Goal: Task Accomplishment & Management: Manage account settings

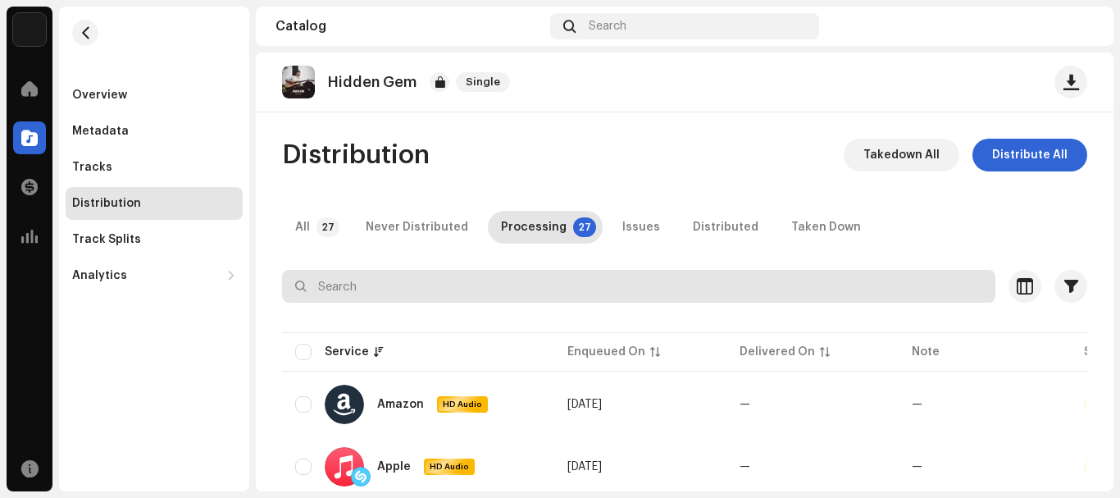
click at [609, 271] on input "text" at bounding box center [638, 286] width 713 height 33
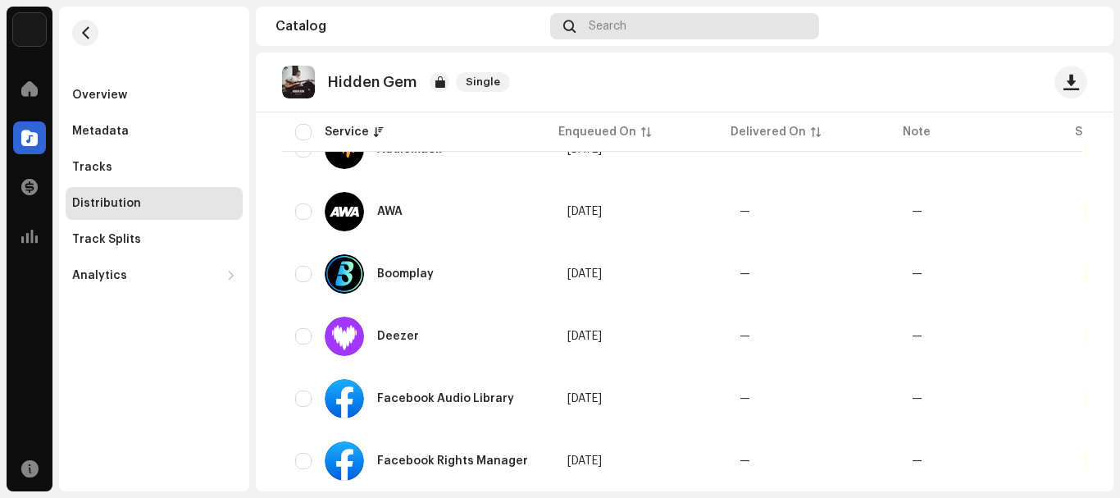
click at [580, 18] on div "Search" at bounding box center [684, 26] width 268 height 26
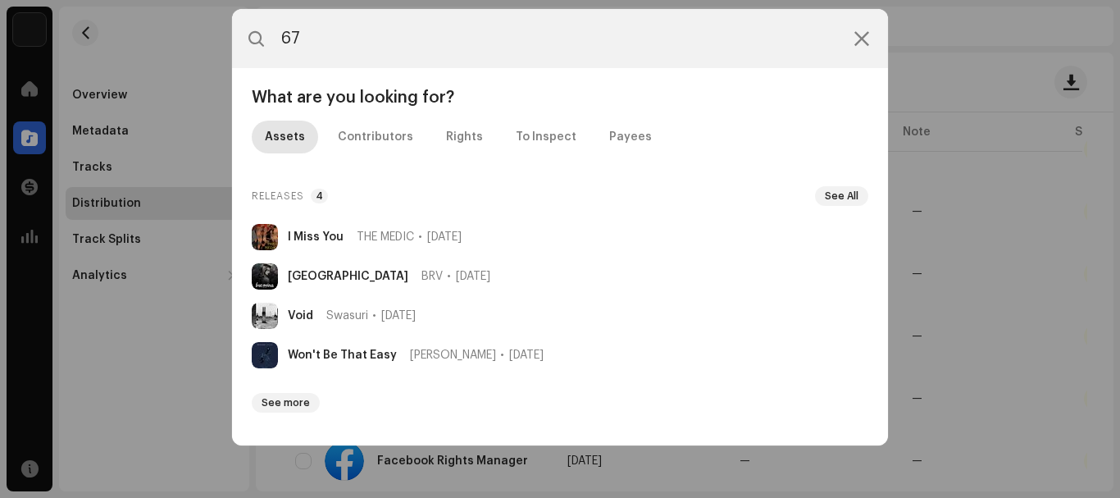
type input "67"
click at [237, 164] on div "What are you looking for? Assets Contributors Rights To Inspect Payees Releases…" at bounding box center [560, 256] width 656 height 377
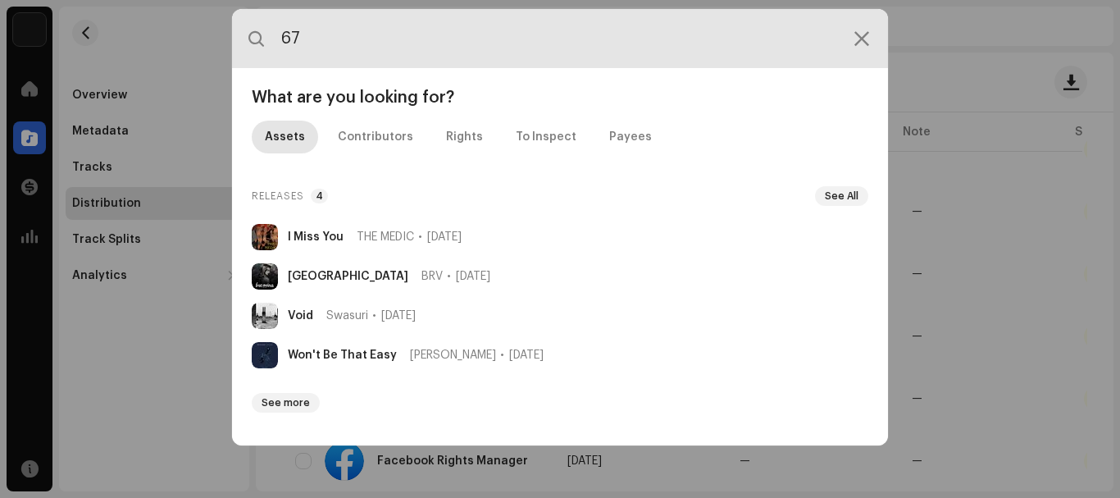
click at [878, 57] on input "67" at bounding box center [560, 38] width 656 height 59
click at [878, 59] on input "67" at bounding box center [560, 38] width 656 height 59
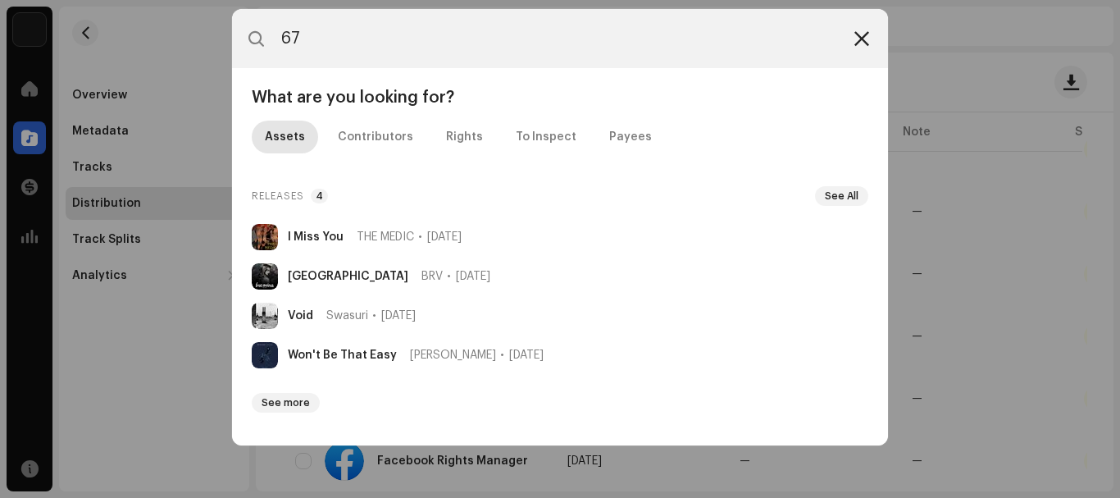
click at [871, 39] on div at bounding box center [862, 39] width 20 height 20
click at [868, 43] on div at bounding box center [862, 39] width 20 height 20
click at [868, 43] on icon at bounding box center [861, 38] width 15 height 13
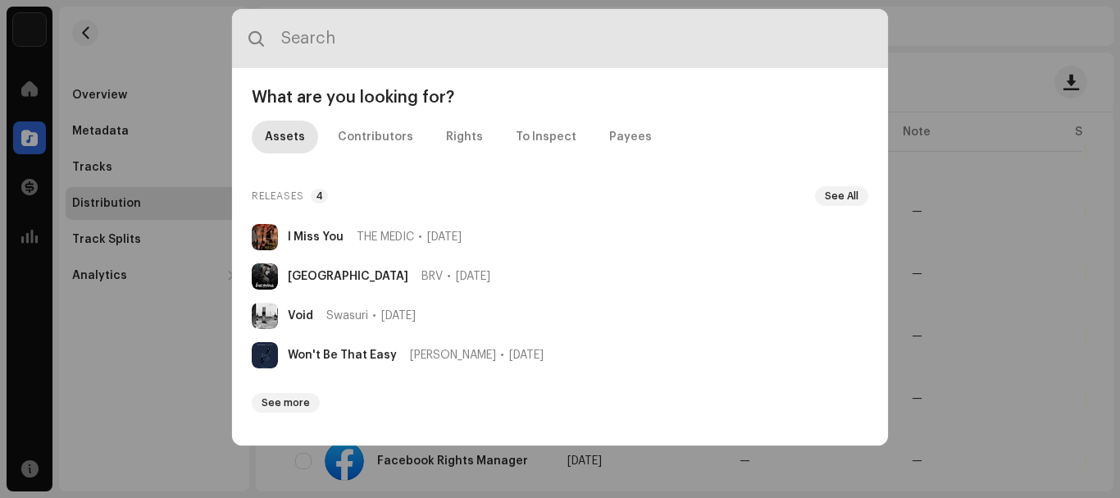
click at [867, 49] on div at bounding box center [560, 38] width 656 height 59
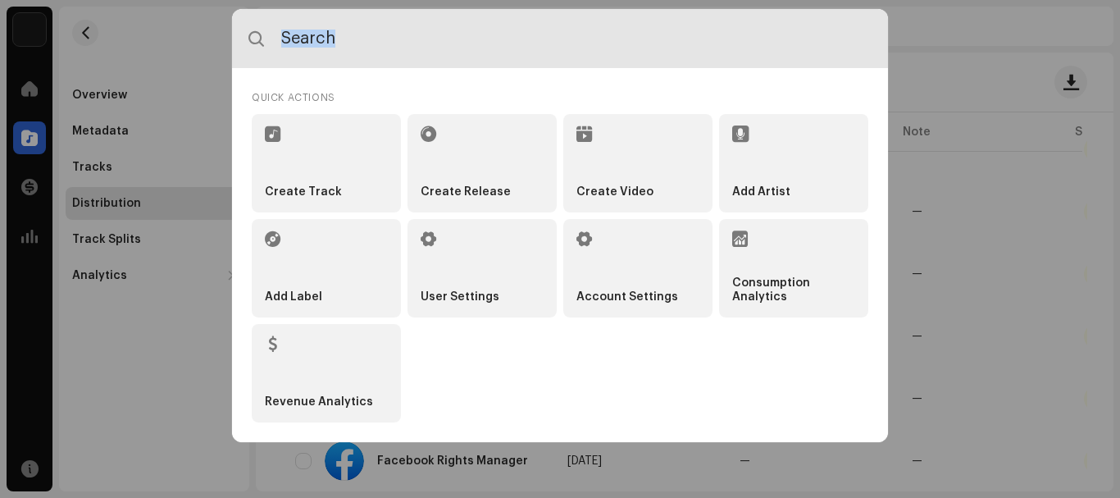
click at [867, 49] on input "text" at bounding box center [560, 38] width 656 height 59
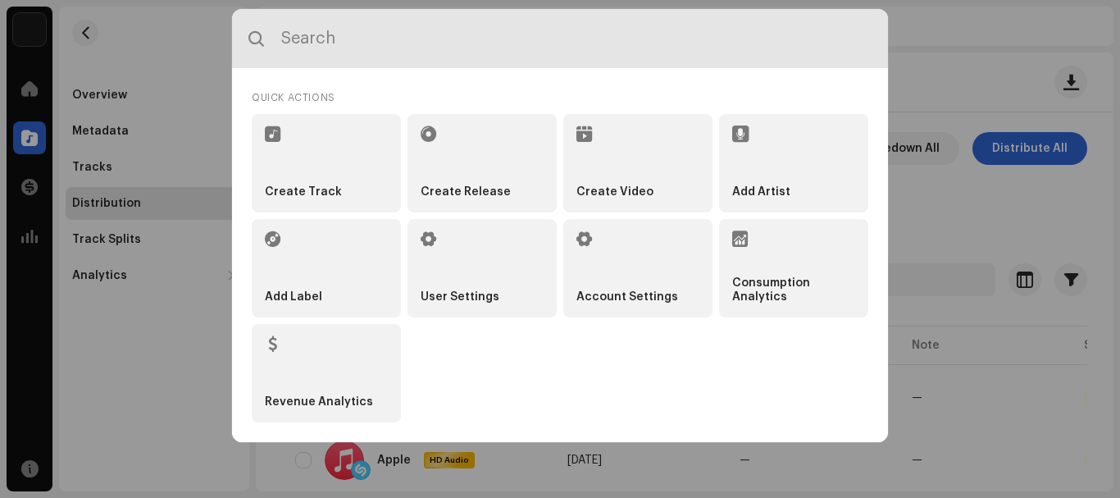
scroll to position [0, 0]
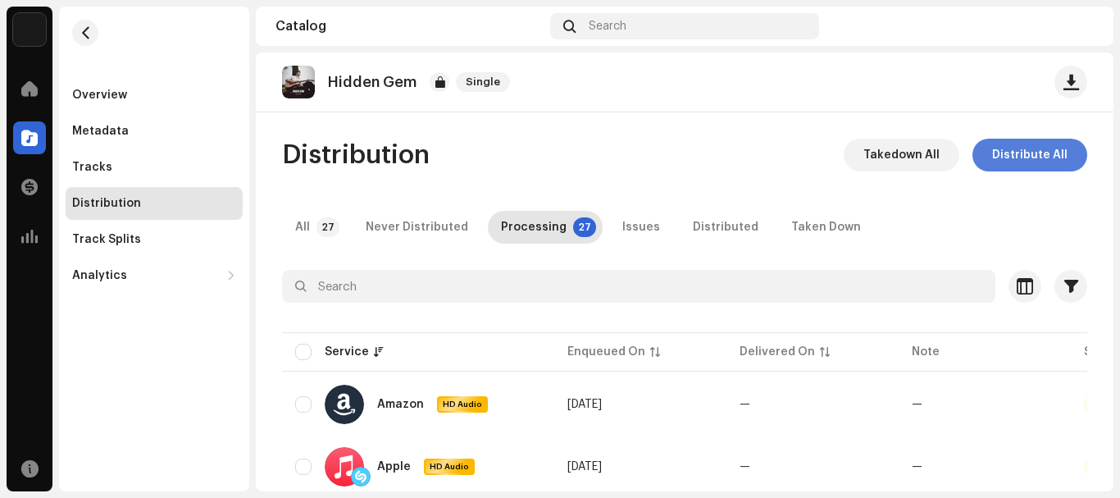
click at [1034, 148] on span "Distribute All" at bounding box center [1029, 155] width 75 height 33
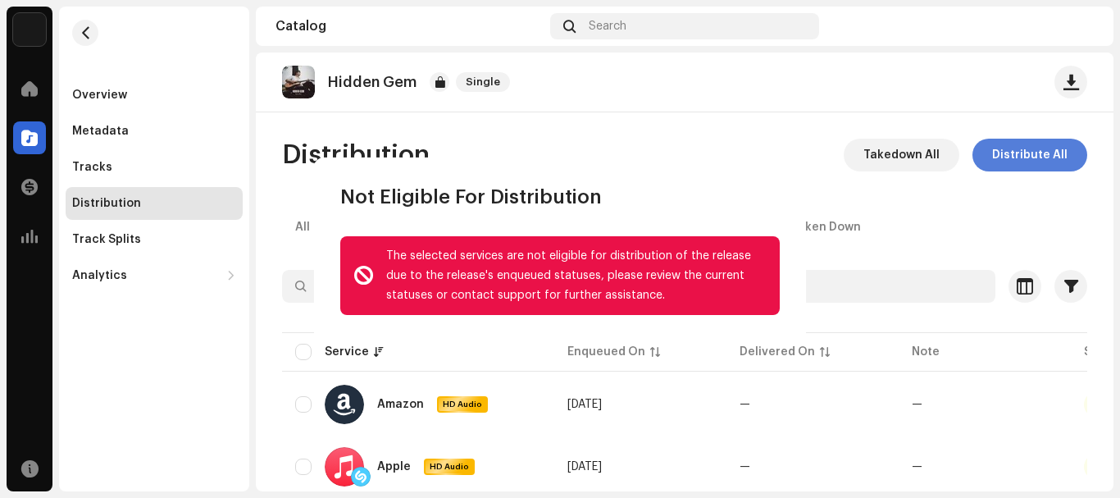
click at [1034, 148] on div "Not Eligible For Distribution The selected services are not eligible for distri…" at bounding box center [560, 249] width 1120 height 498
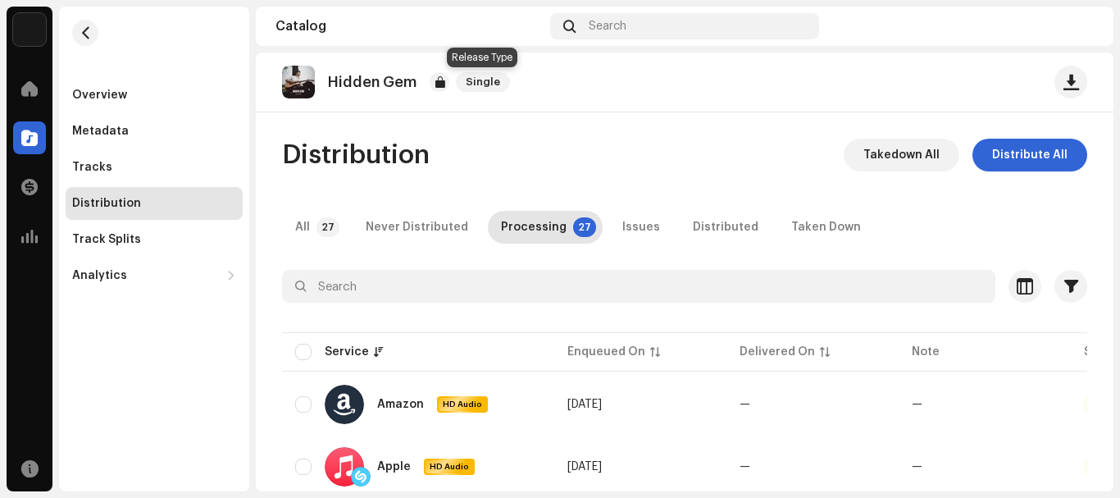
click at [481, 87] on span "Single" at bounding box center [483, 82] width 54 height 20
click at [430, 403] on div "Amazon HD Audio" at bounding box center [406, 404] width 163 height 39
click at [301, 394] on div "Amazon HD Audio" at bounding box center [418, 404] width 246 height 39
click at [303, 401] on input "checkbox" at bounding box center [303, 404] width 16 height 16
checkbox input "true"
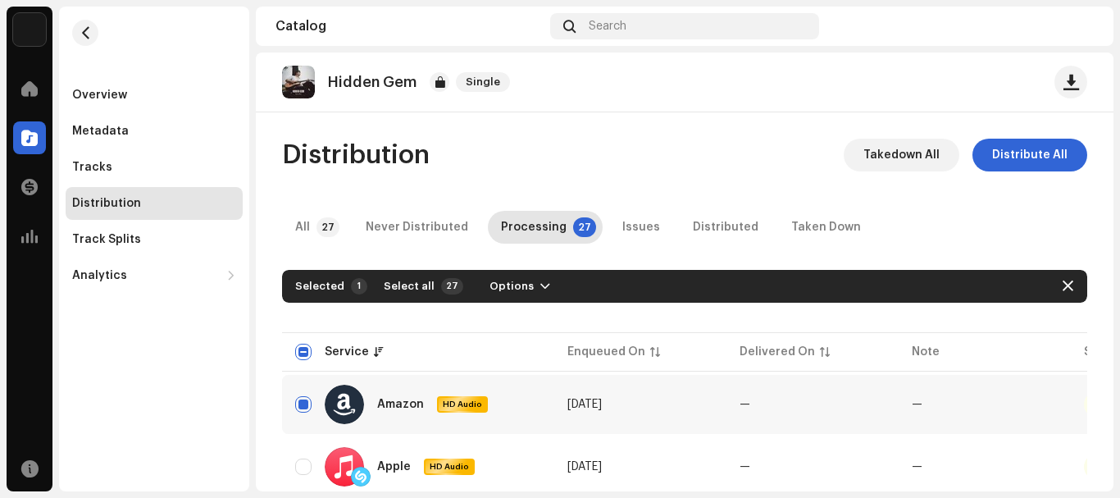
click at [351, 277] on div "Selected 1 Select all 27 Options" at bounding box center [432, 286] width 275 height 26
click at [353, 281] on div "1" at bounding box center [359, 286] width 16 height 16
click at [508, 291] on span "Options" at bounding box center [511, 286] width 44 height 33
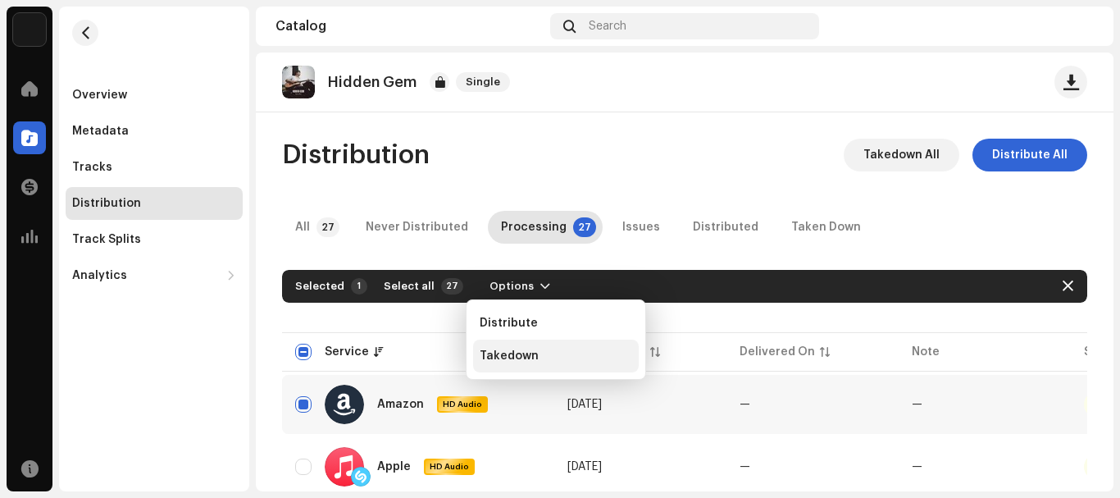
click at [528, 360] on span "Takedown" at bounding box center [509, 355] width 59 height 13
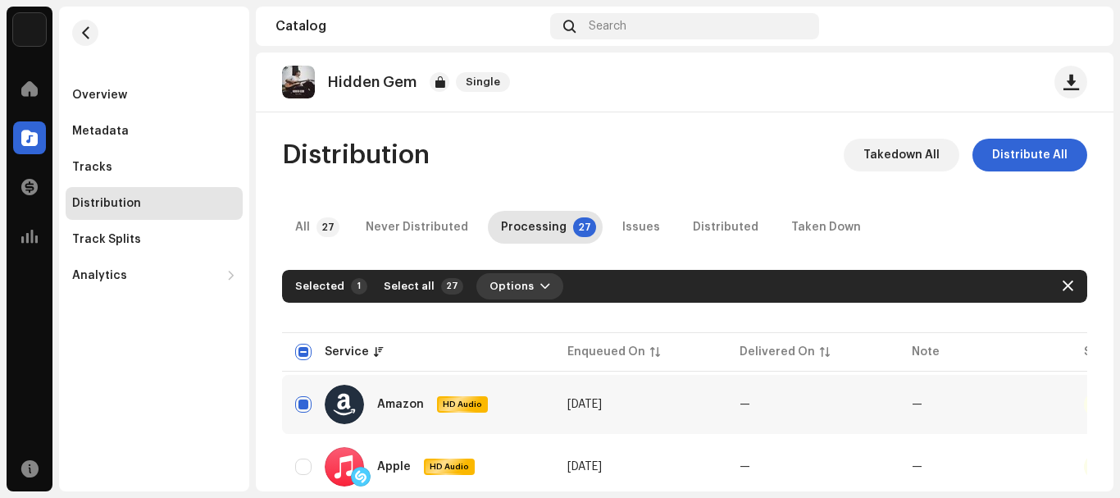
click at [516, 282] on span "Options" at bounding box center [511, 286] width 44 height 33
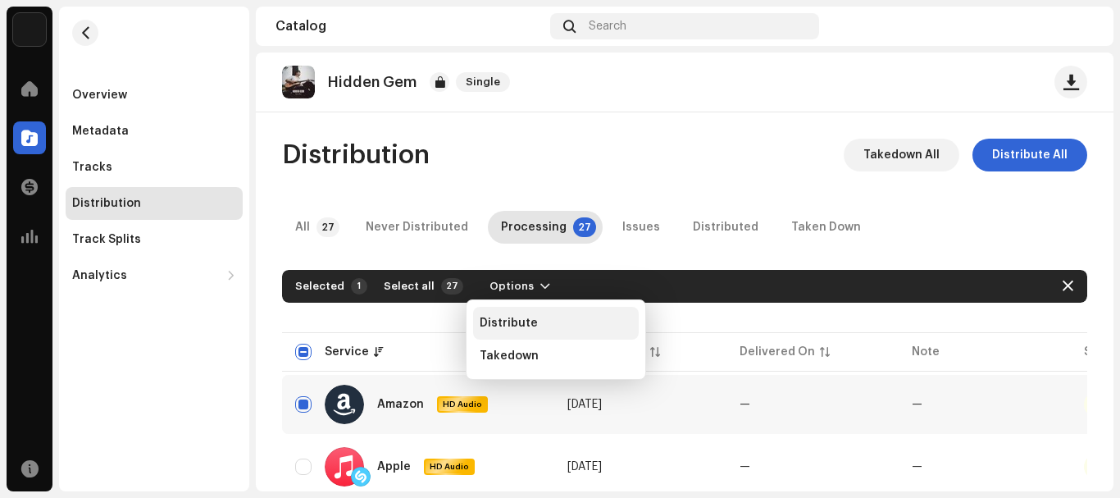
click at [510, 329] on span "Distribute" at bounding box center [509, 322] width 58 height 13
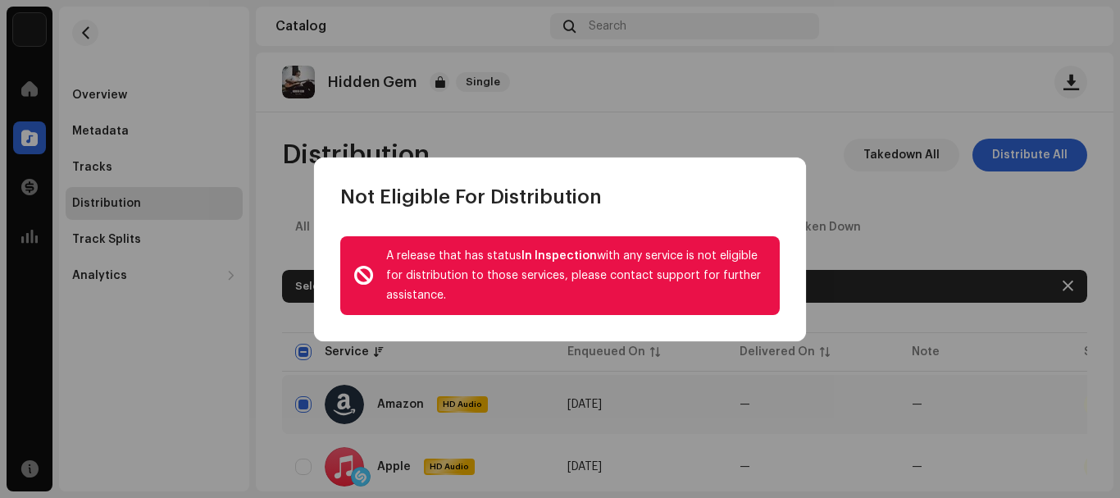
click at [510, 330] on div "A release that has status In Inspection with any service is not eligible for di…" at bounding box center [560, 275] width 492 height 131
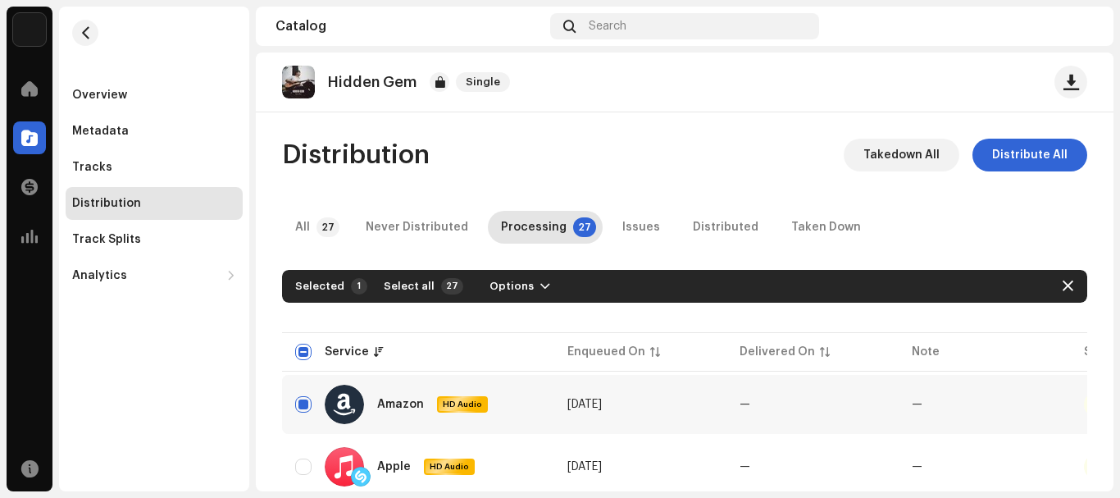
drag, startPoint x: 944, startPoint y: 359, endPoint x: 299, endPoint y: 79, distance: 702.8
click at [299, 79] on img at bounding box center [298, 82] width 33 height 33
click at [300, 80] on img at bounding box center [298, 82] width 33 height 33
click at [301, 81] on img at bounding box center [298, 82] width 33 height 33
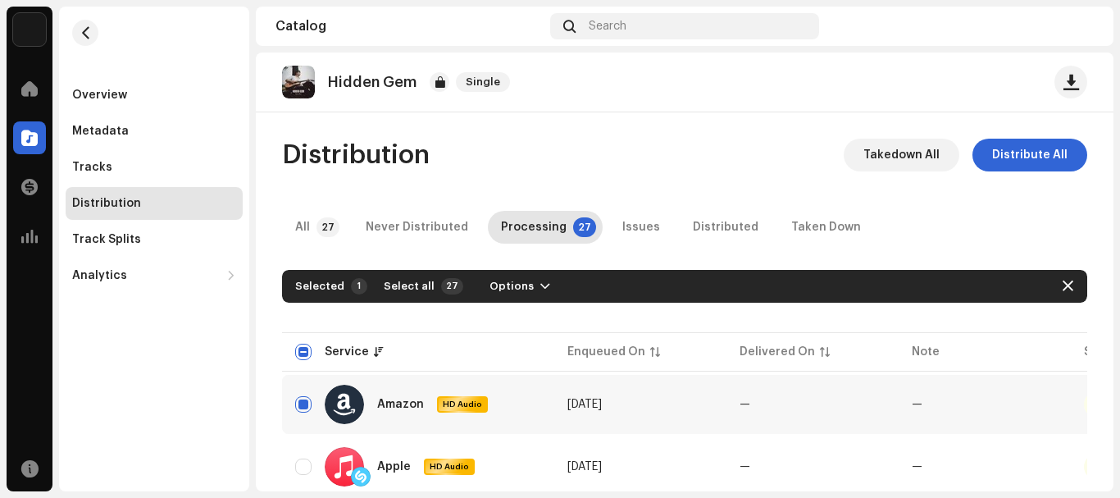
drag, startPoint x: 301, startPoint y: 81, endPoint x: 314, endPoint y: 92, distance: 16.9
click at [313, 91] on img at bounding box center [298, 82] width 33 height 33
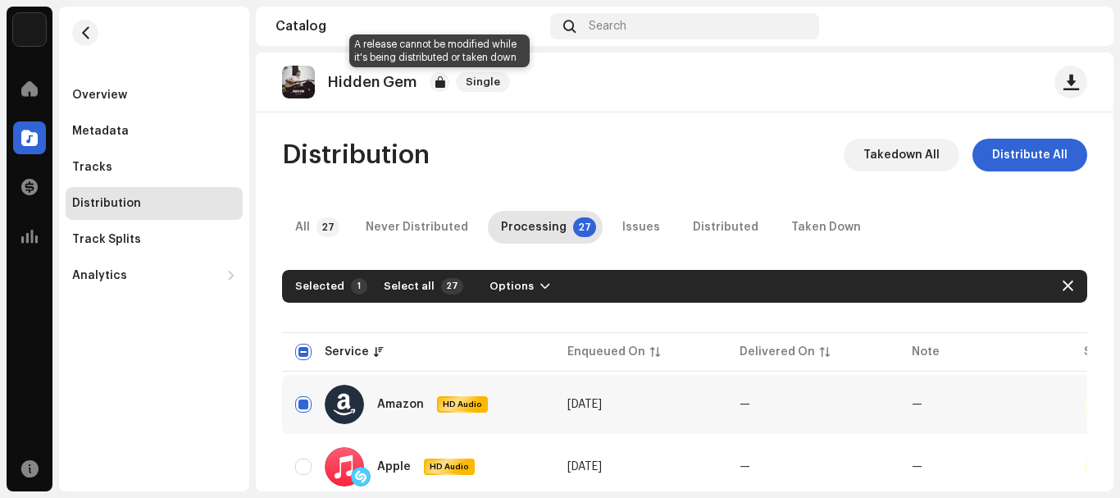
click at [435, 84] on div at bounding box center [440, 82] width 20 height 20
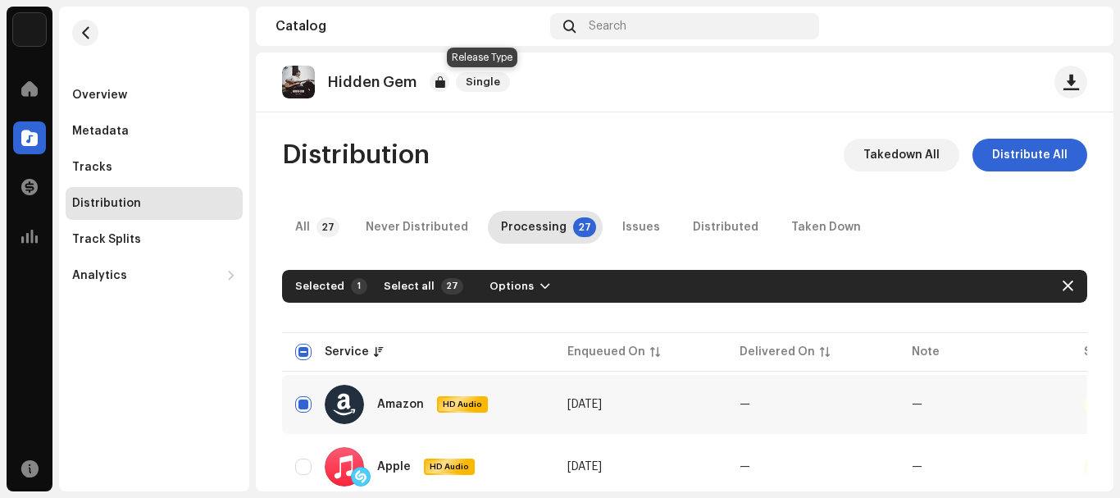
click at [481, 79] on span "Single" at bounding box center [483, 82] width 54 height 20
click at [490, 26] on div "Catalog" at bounding box center [409, 26] width 268 height 13
click at [39, 74] on div at bounding box center [29, 88] width 33 height 33
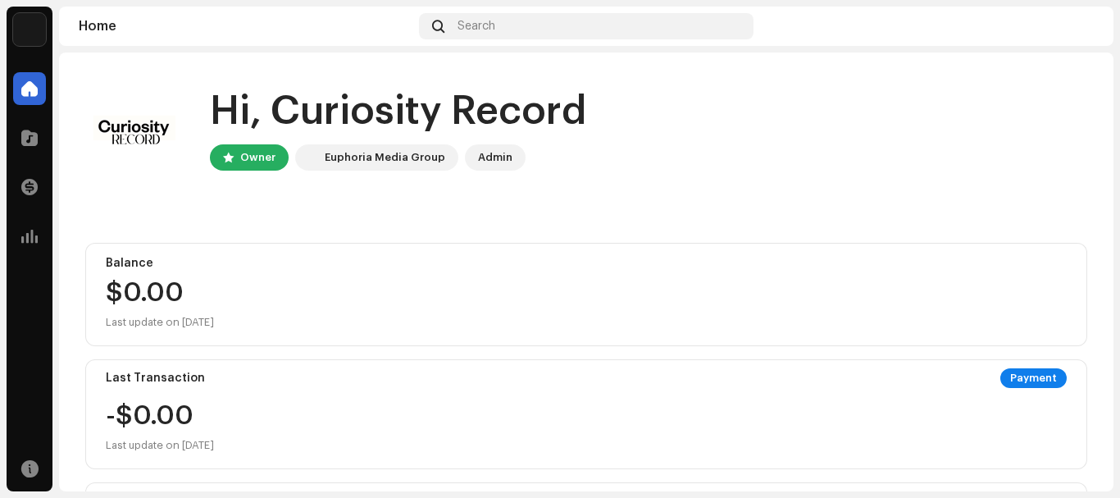
click at [39, 74] on div at bounding box center [29, 88] width 33 height 33
